Goal: Find specific page/section: Find specific page/section

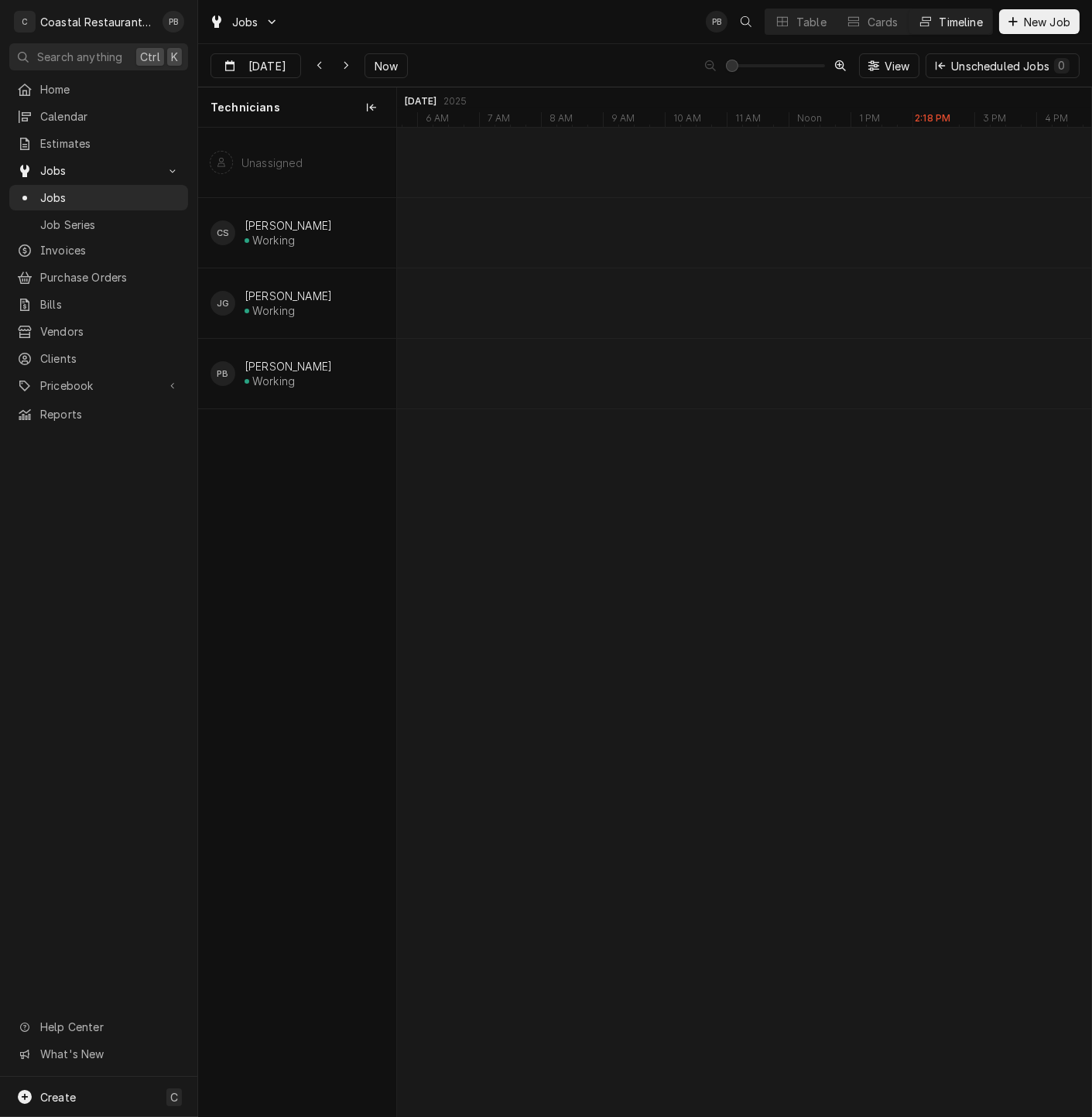
scroll to position [0, 13769]
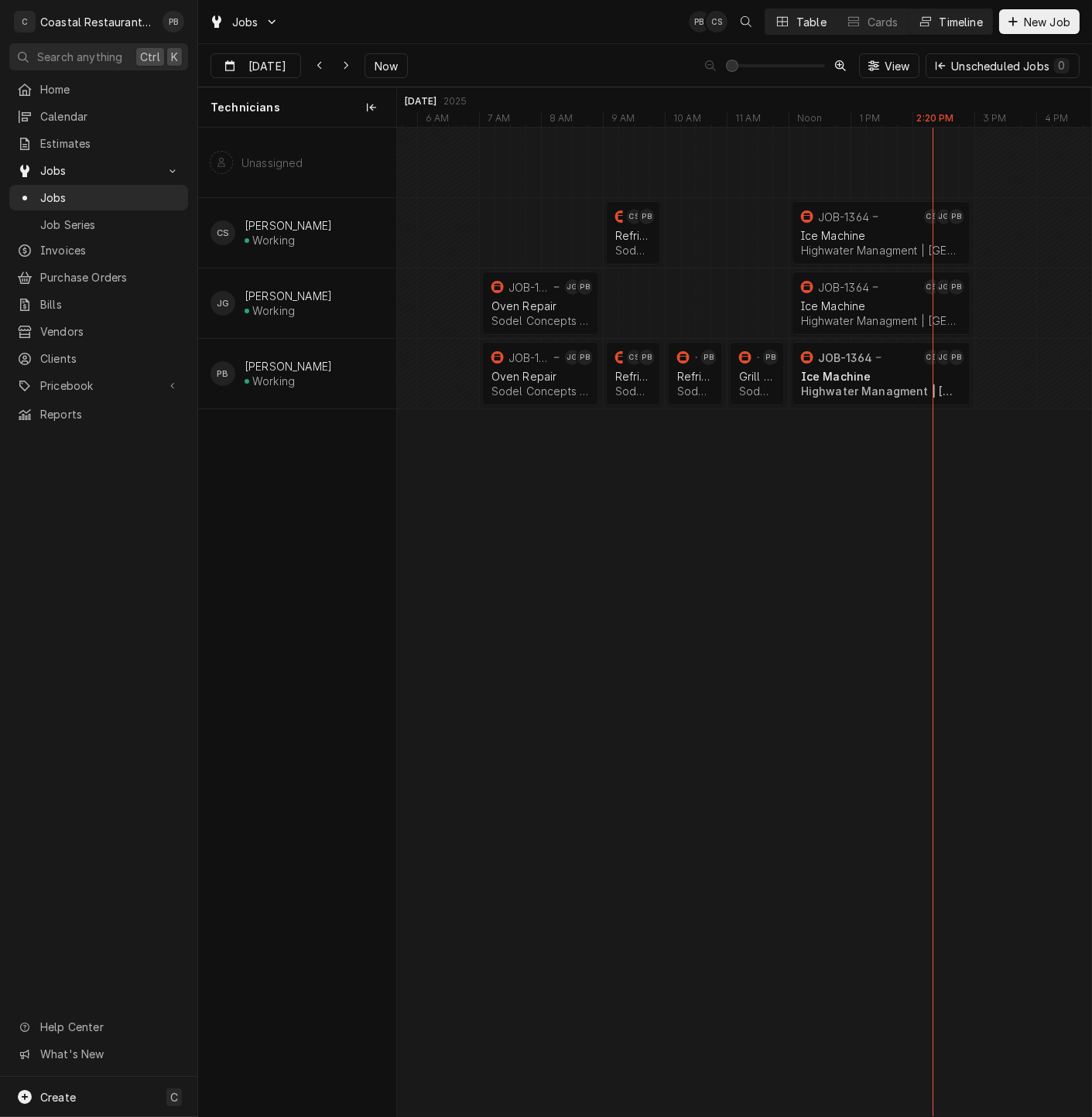
click at [799, 17] on div "Table" at bounding box center [811, 22] width 30 height 17
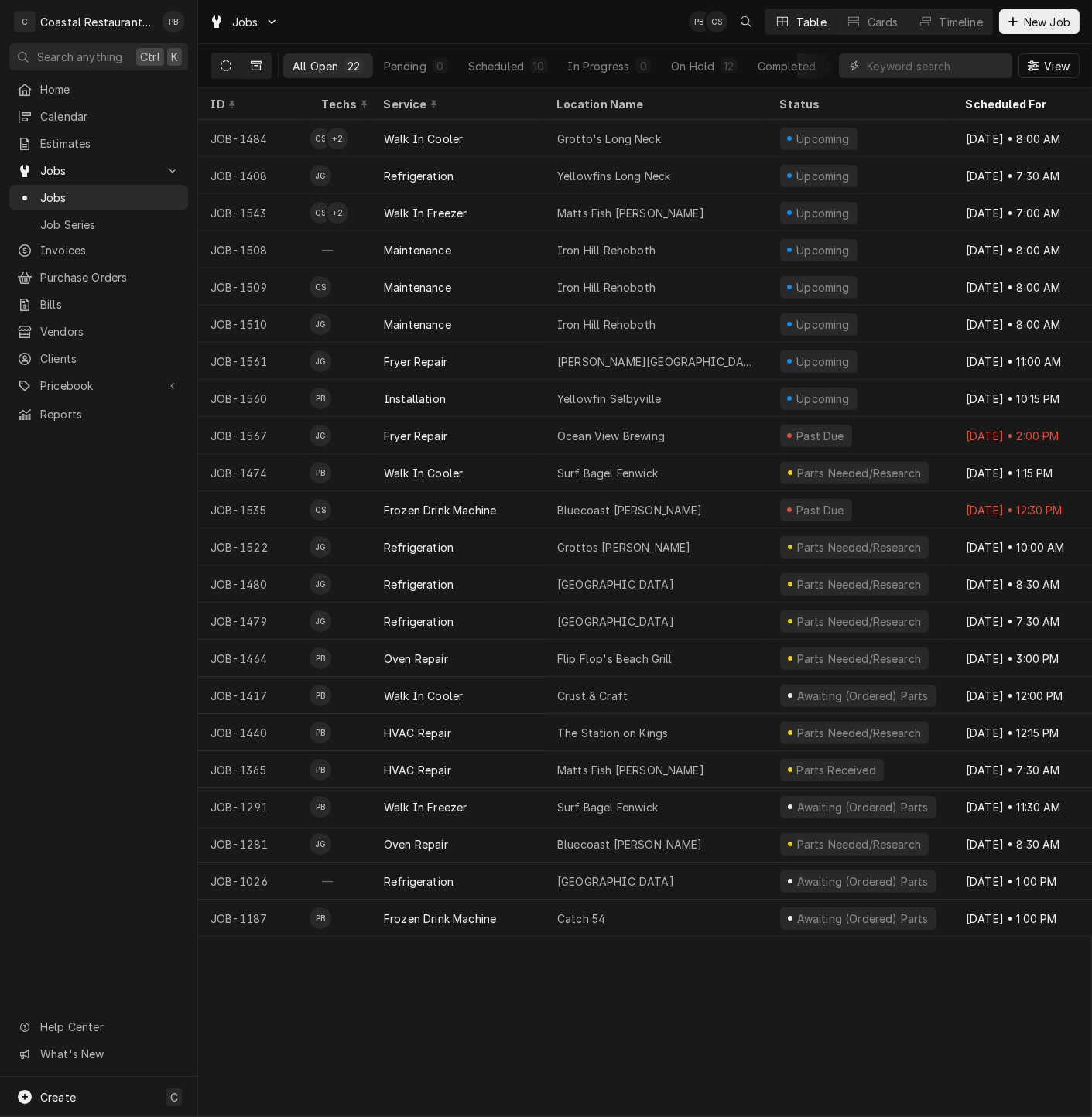
click at [249, 62] on button "Dynamic Content Wrapper" at bounding box center [256, 65] width 29 height 24
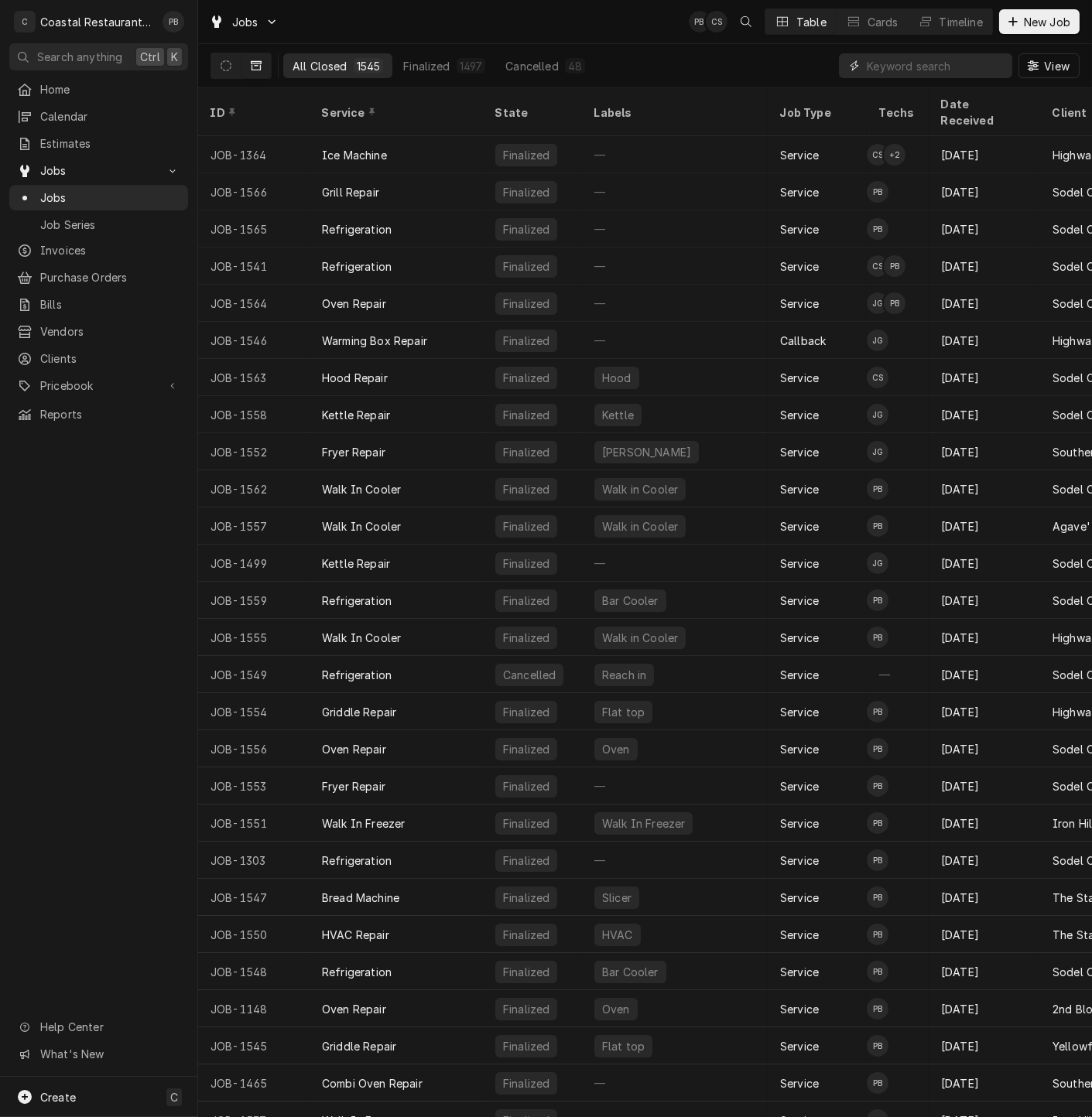
click at [903, 65] on input "Dynamic Content Wrapper" at bounding box center [935, 65] width 138 height 24
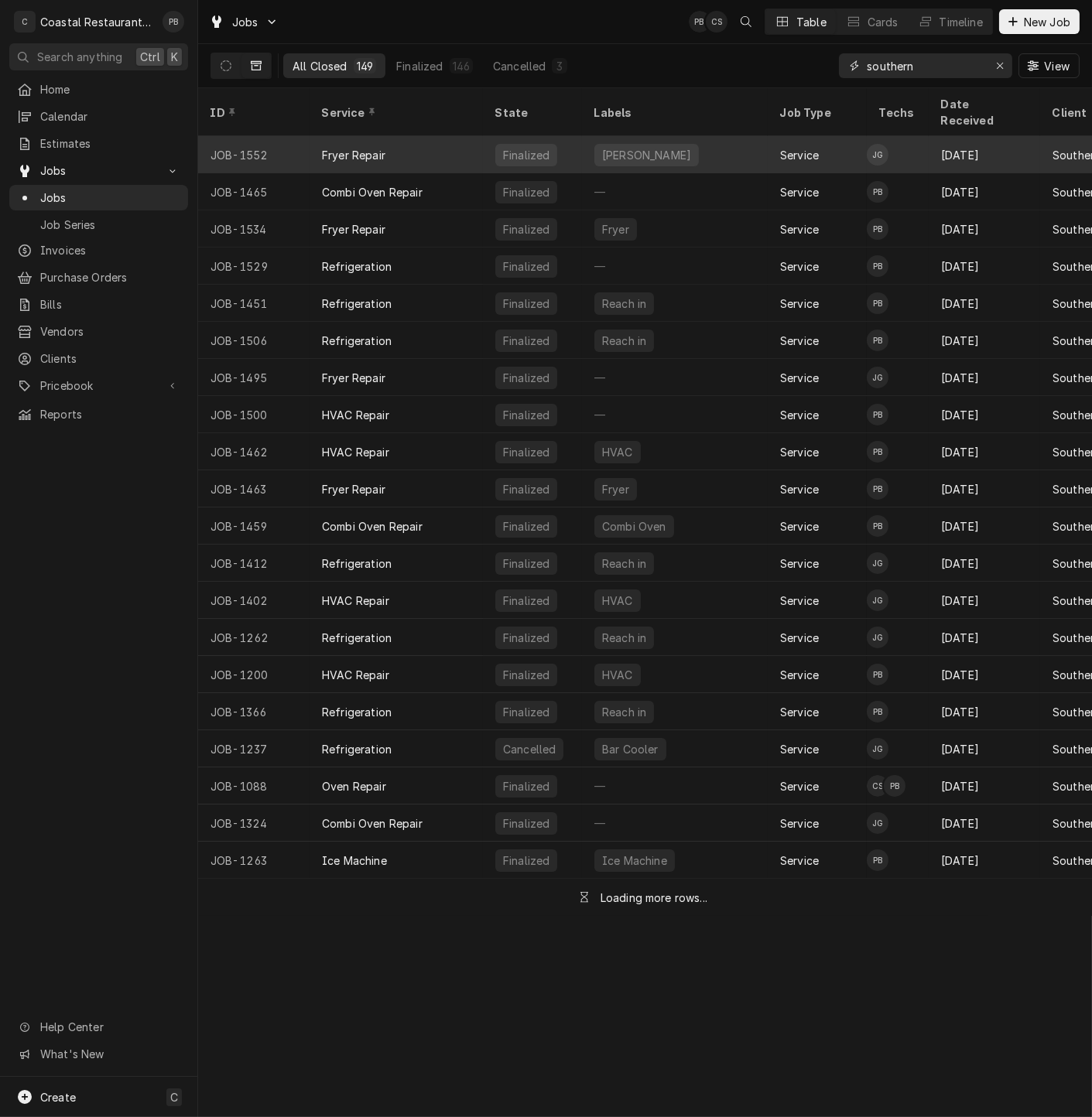
type input "southern"
click at [441, 138] on div "Fryer Repair" at bounding box center [396, 154] width 173 height 37
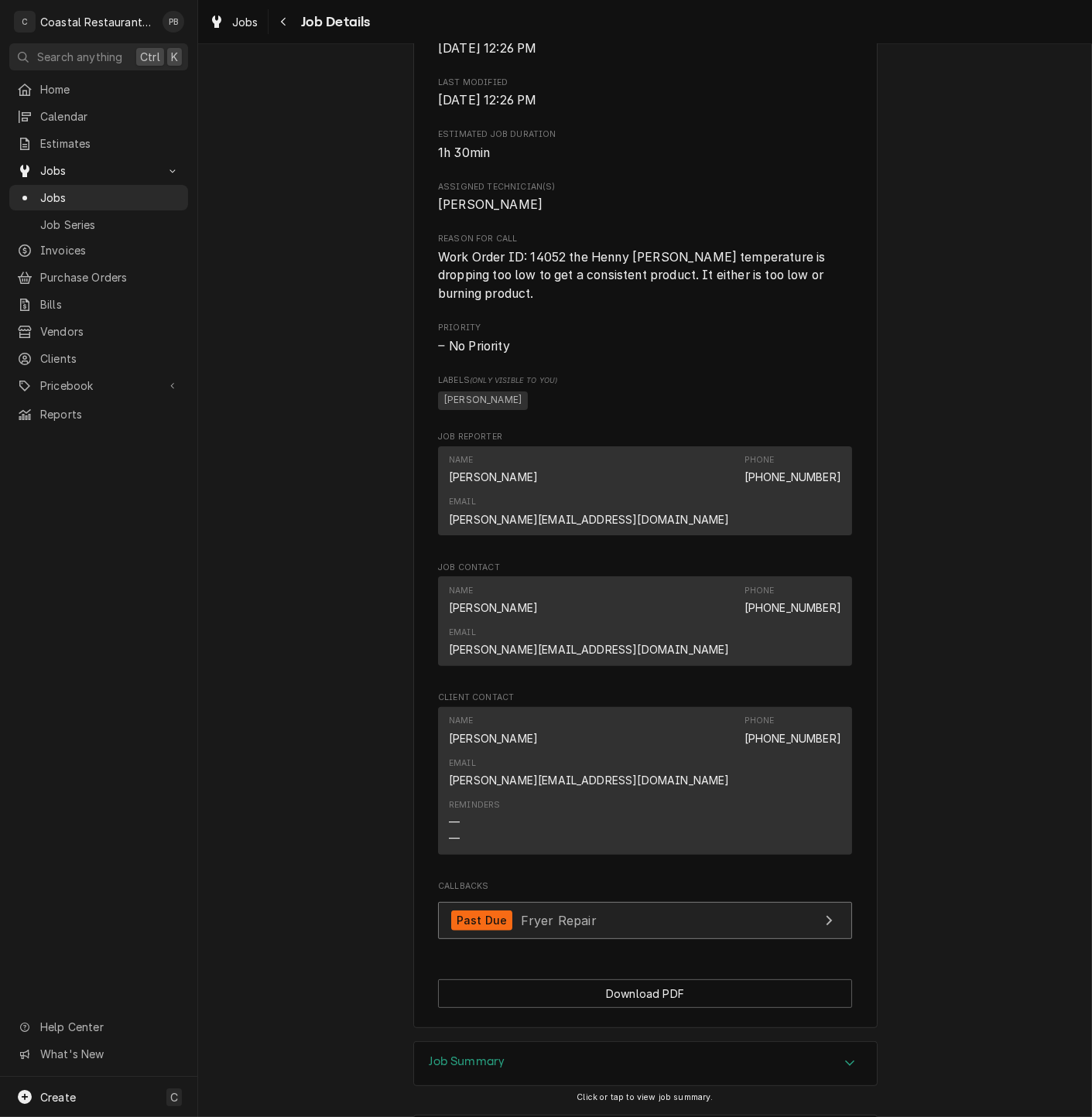
scroll to position [655, 0]
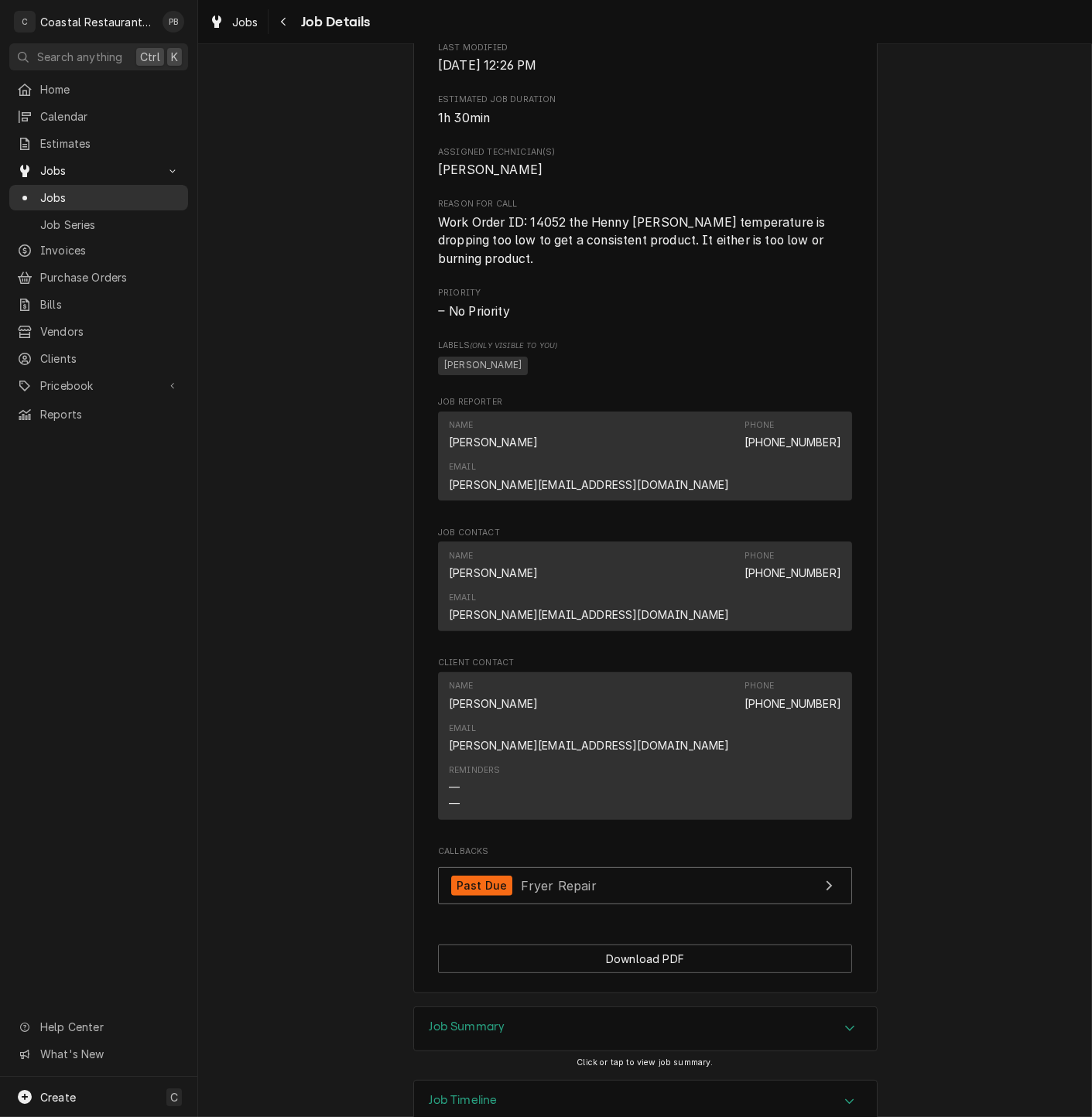
click at [60, 197] on span "Jobs" at bounding box center [110, 197] width 140 height 17
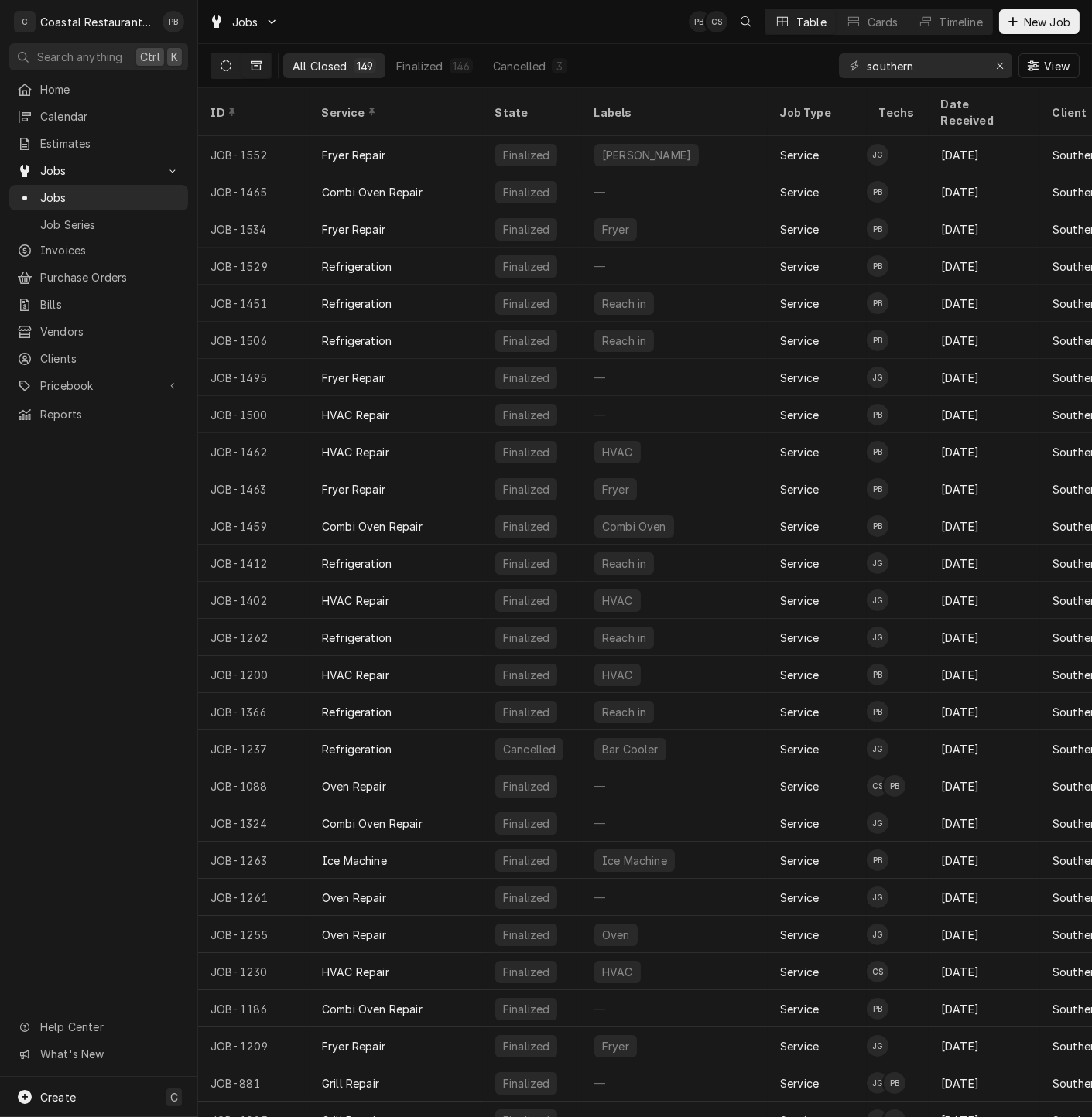
click at [229, 63] on icon "Dynamic Content Wrapper" at bounding box center [226, 66] width 11 height 11
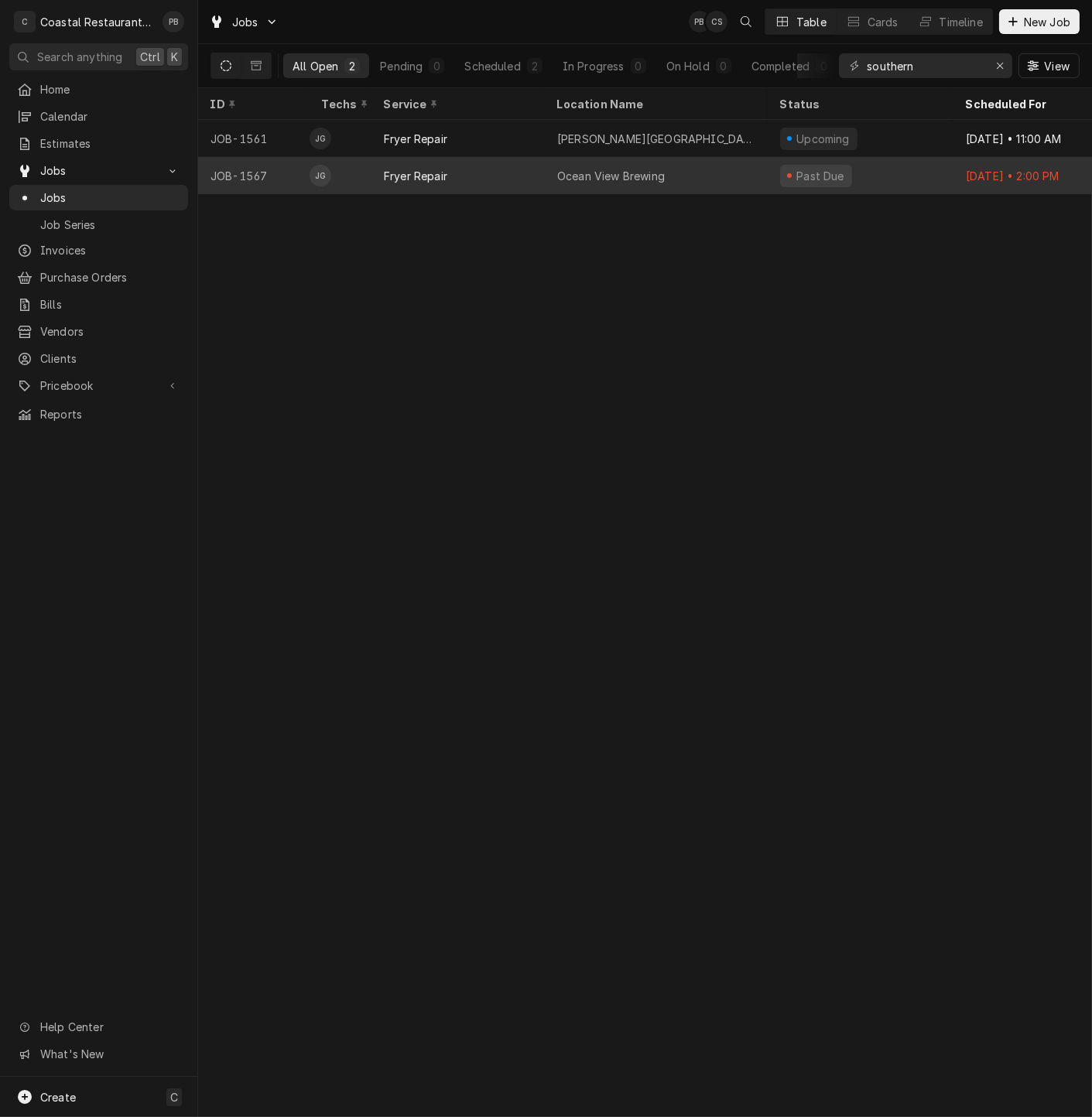
click at [404, 170] on div "Fryer Repair" at bounding box center [415, 175] width 64 height 17
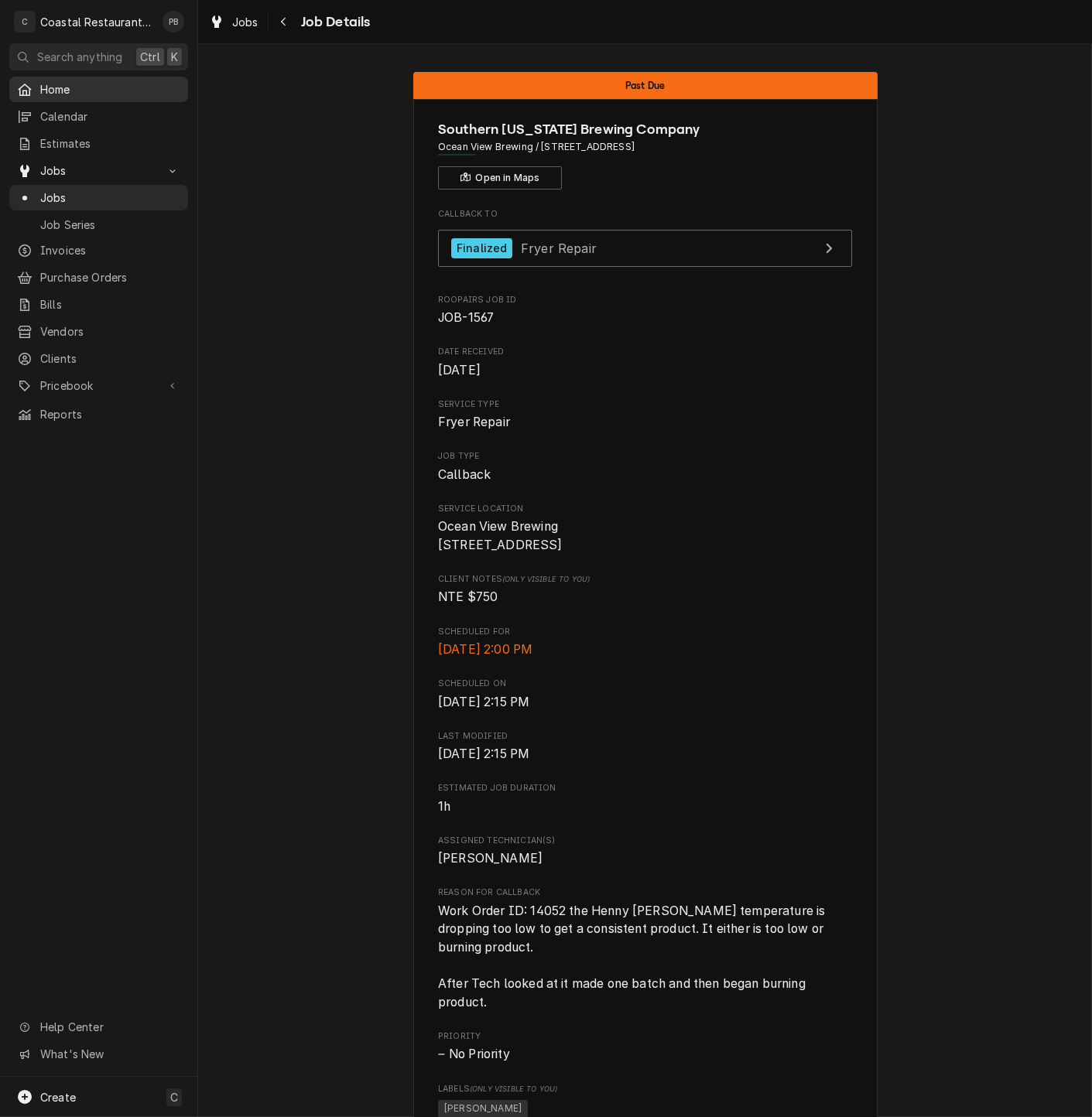
click at [79, 82] on span "Home" at bounding box center [110, 89] width 140 height 17
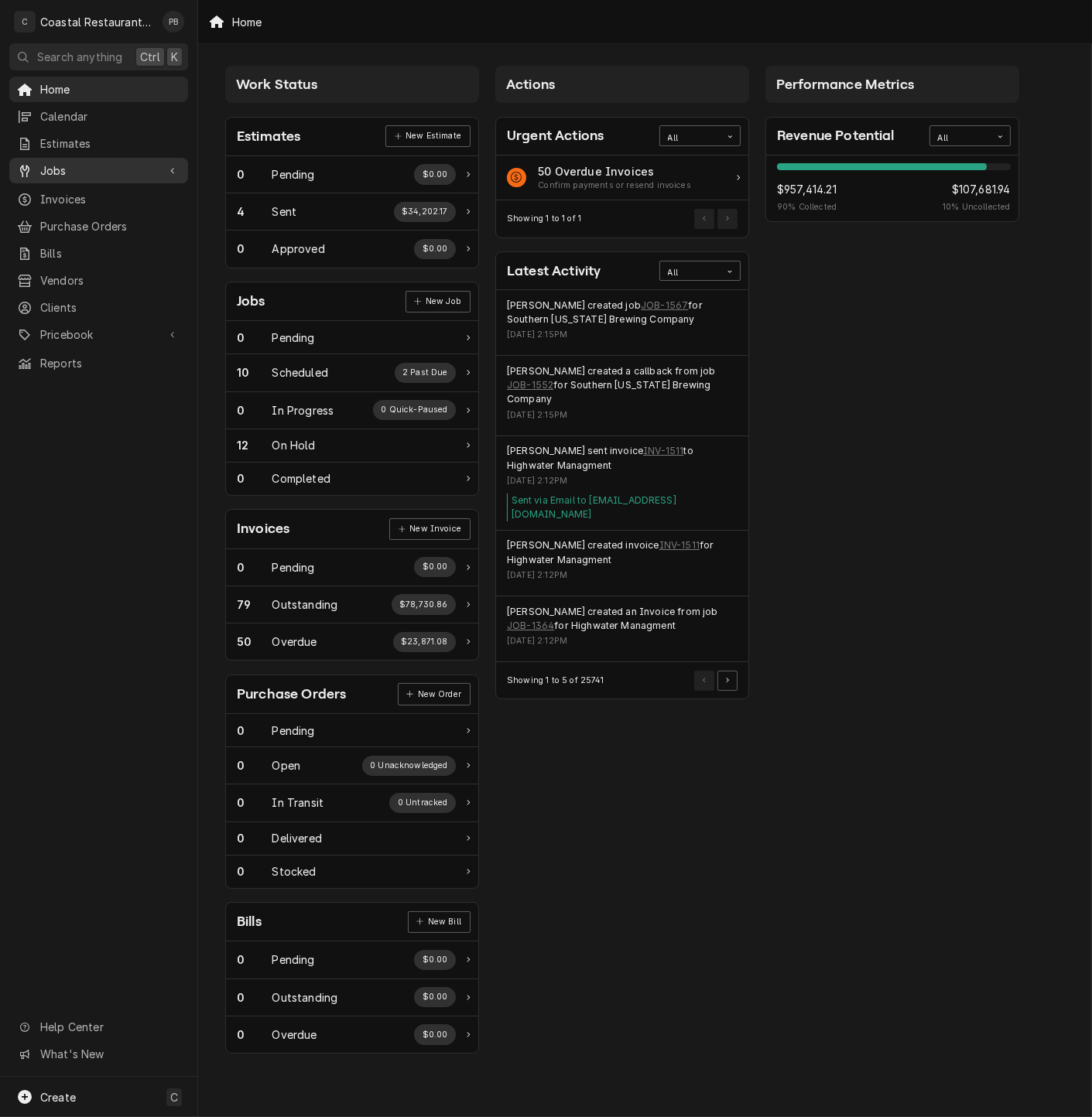
click at [60, 171] on span "Jobs" at bounding box center [98, 171] width 117 height 17
click at [64, 190] on span "Jobs" at bounding box center [110, 197] width 140 height 17
